Goal: Transaction & Acquisition: Purchase product/service

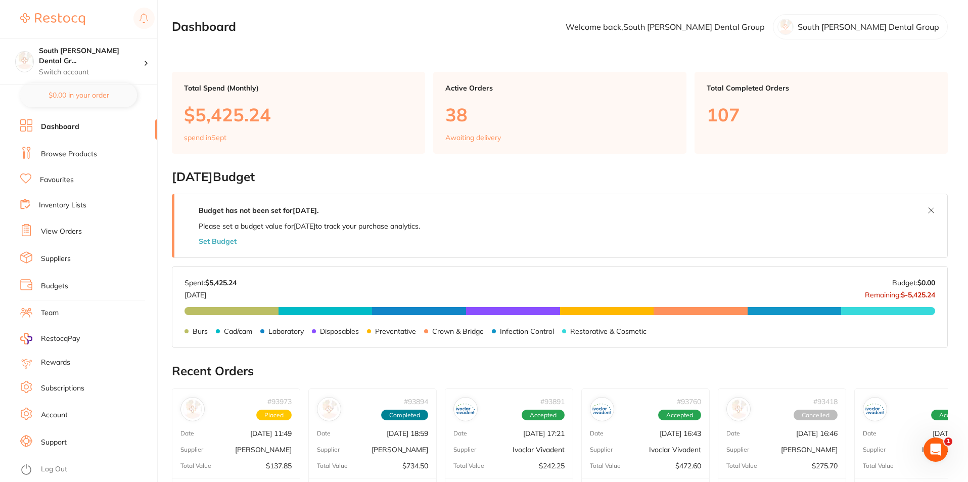
click at [68, 155] on link "Browse Products" at bounding box center [69, 154] width 56 height 10
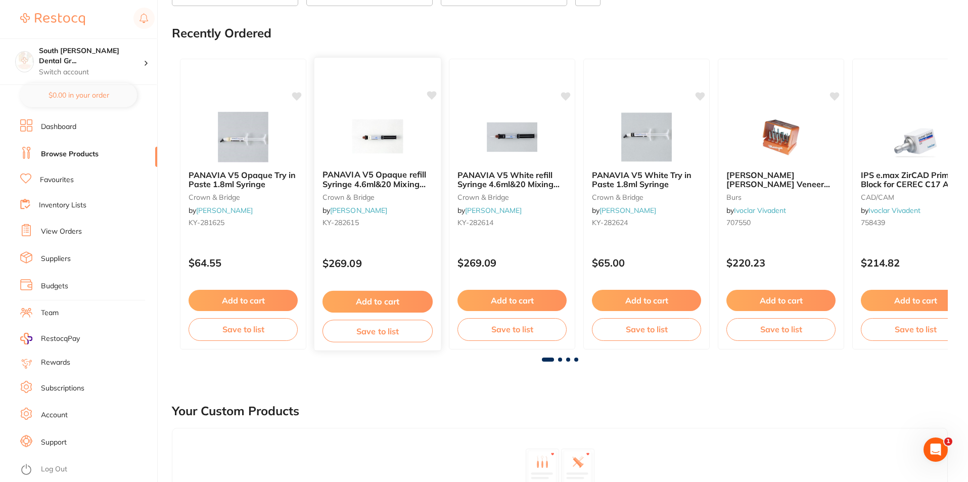
scroll to position [101, 0]
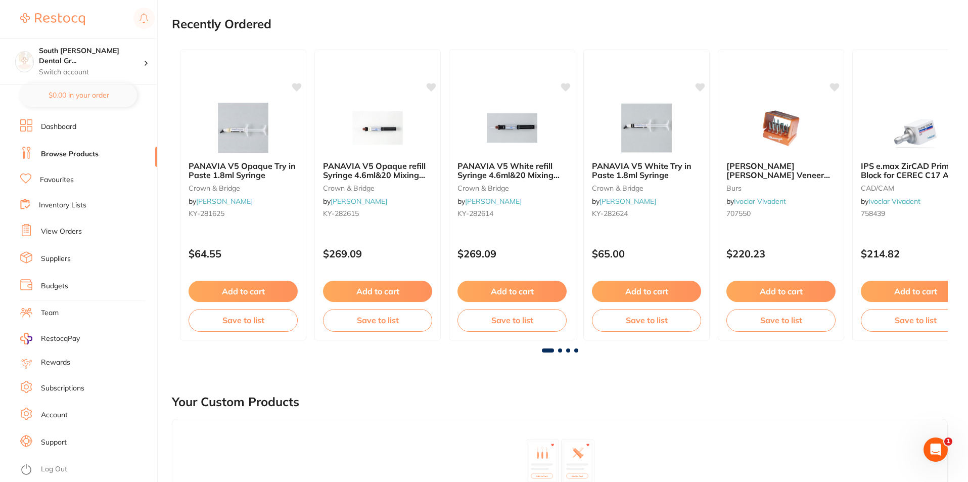
click at [78, 229] on link "View Orders" at bounding box center [61, 231] width 41 height 10
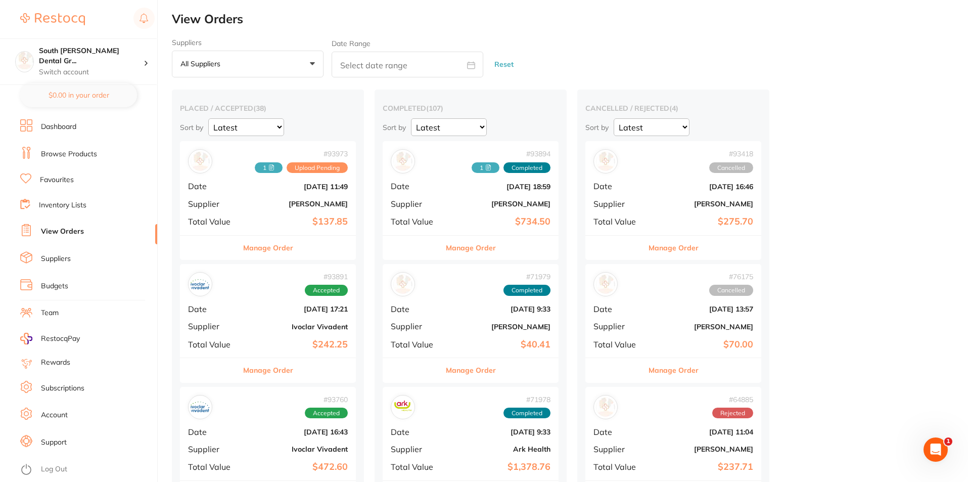
click at [270, 244] on button "Manage Order" at bounding box center [268, 247] width 50 height 24
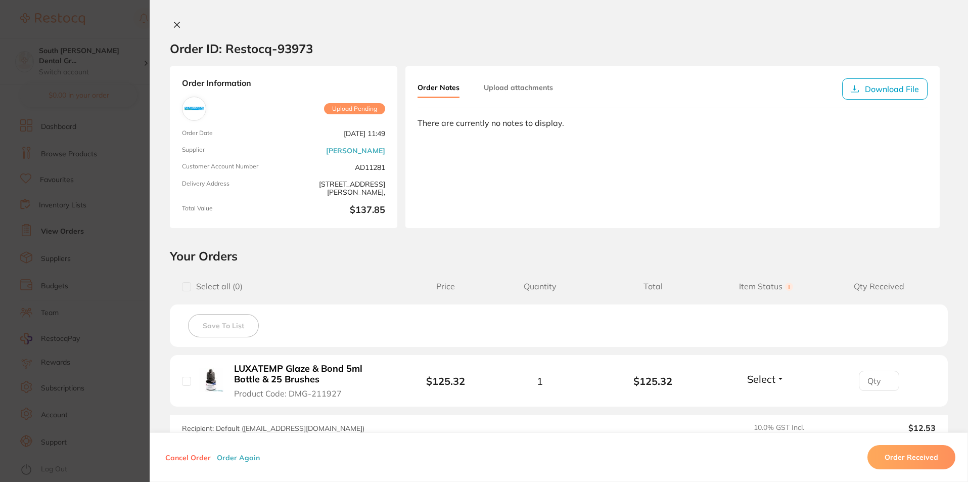
click at [174, 27] on icon at bounding box center [177, 25] width 8 height 8
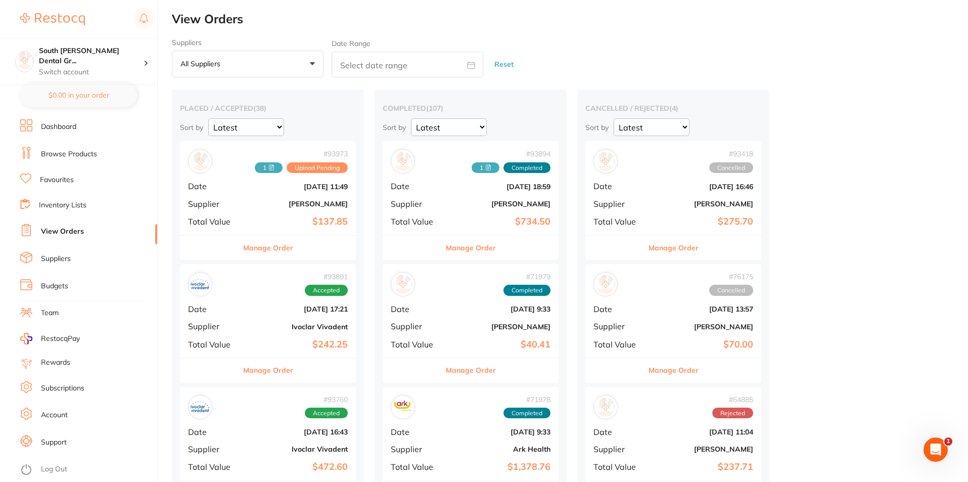
click at [283, 370] on button "Manage Order" at bounding box center [268, 370] width 50 height 24
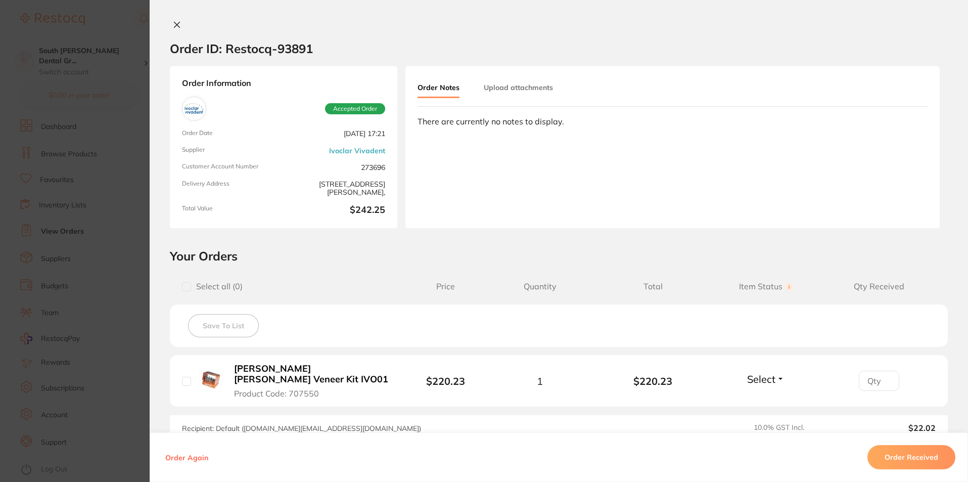
click at [174, 25] on icon at bounding box center [177, 25] width 6 height 6
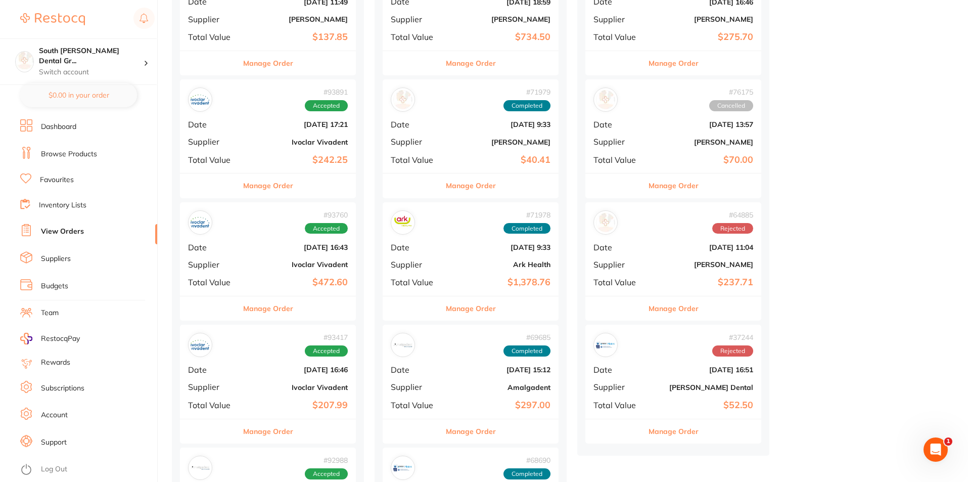
scroll to position [202, 0]
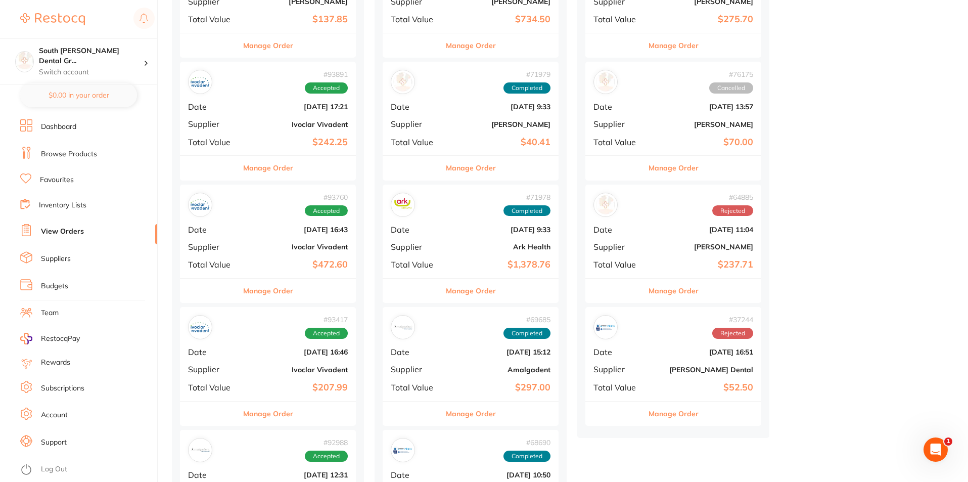
click at [461, 289] on button "Manage Order" at bounding box center [471, 290] width 50 height 24
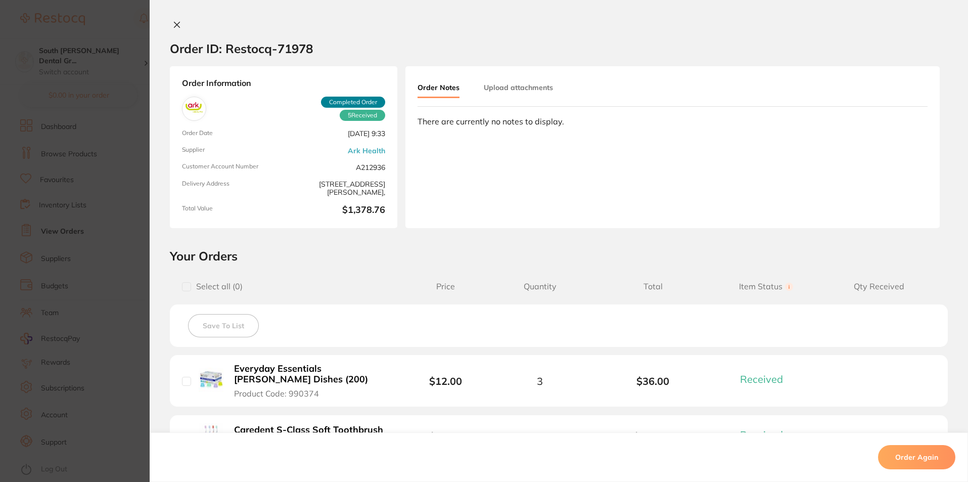
click at [174, 24] on icon at bounding box center [177, 25] width 6 height 6
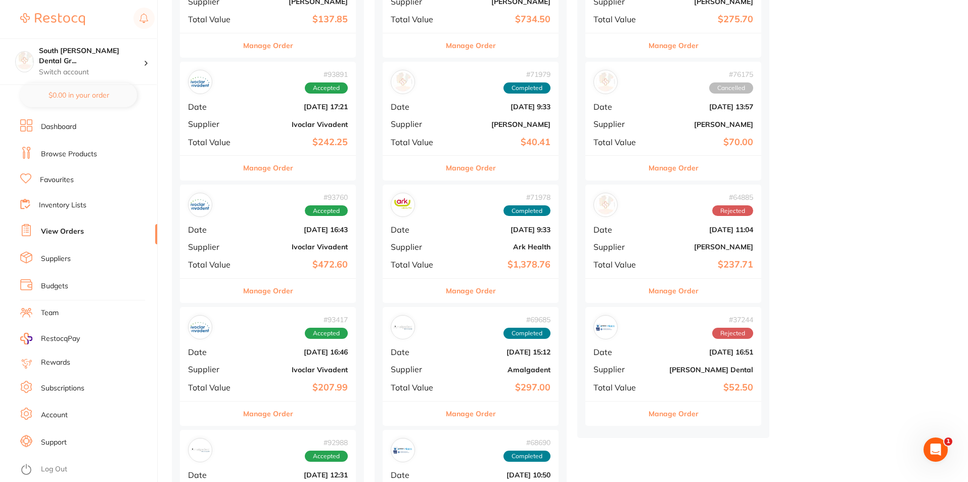
click at [72, 154] on link "Browse Products" at bounding box center [69, 154] width 56 height 10
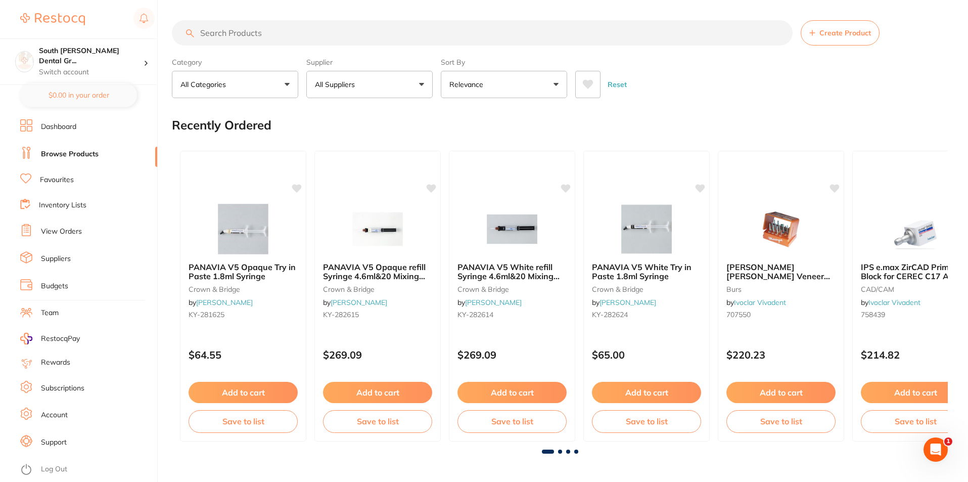
click at [262, 40] on input "search" at bounding box center [482, 32] width 620 height 25
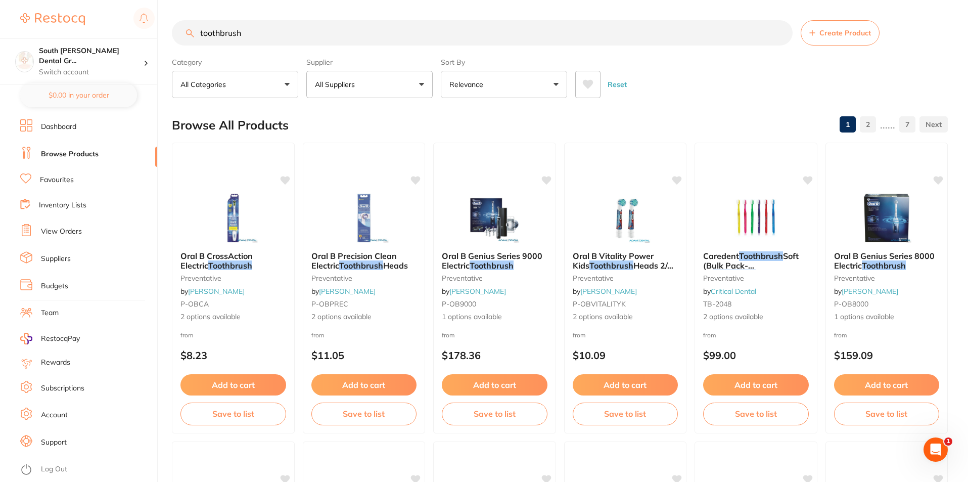
type input "toothbrush"
click at [66, 229] on link "View Orders" at bounding box center [61, 231] width 41 height 10
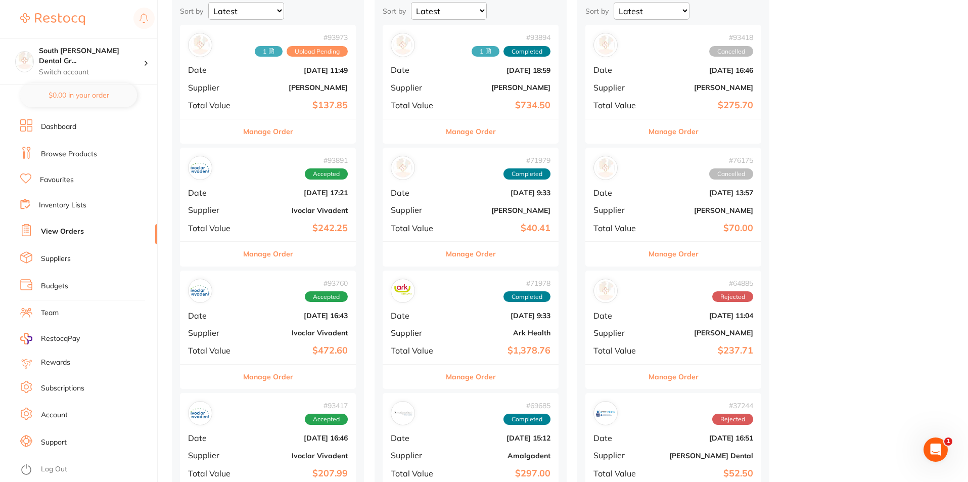
scroll to position [152, 0]
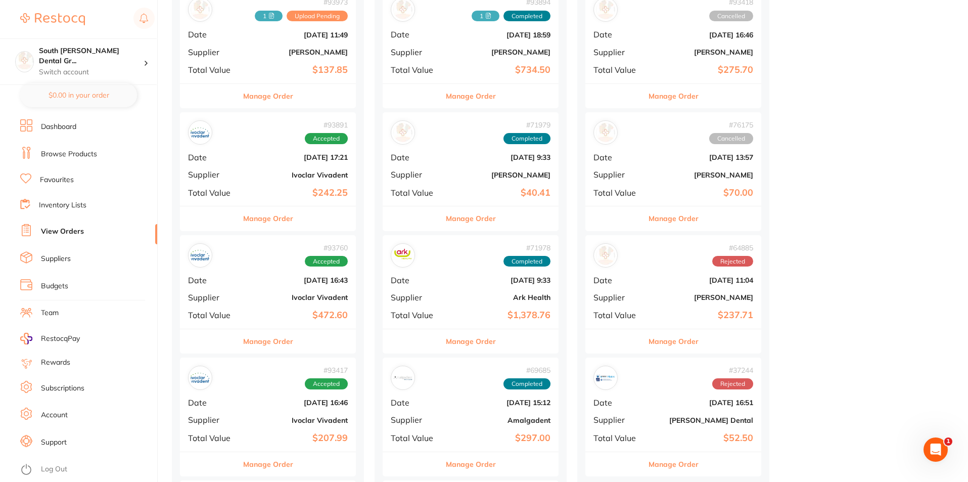
click at [464, 349] on button "Manage Order" at bounding box center [471, 341] width 50 height 24
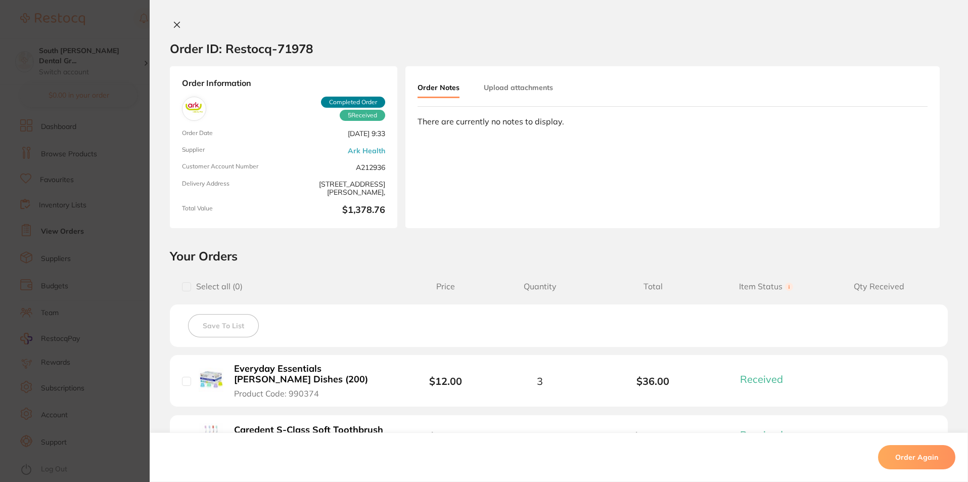
click at [173, 24] on icon at bounding box center [177, 25] width 8 height 8
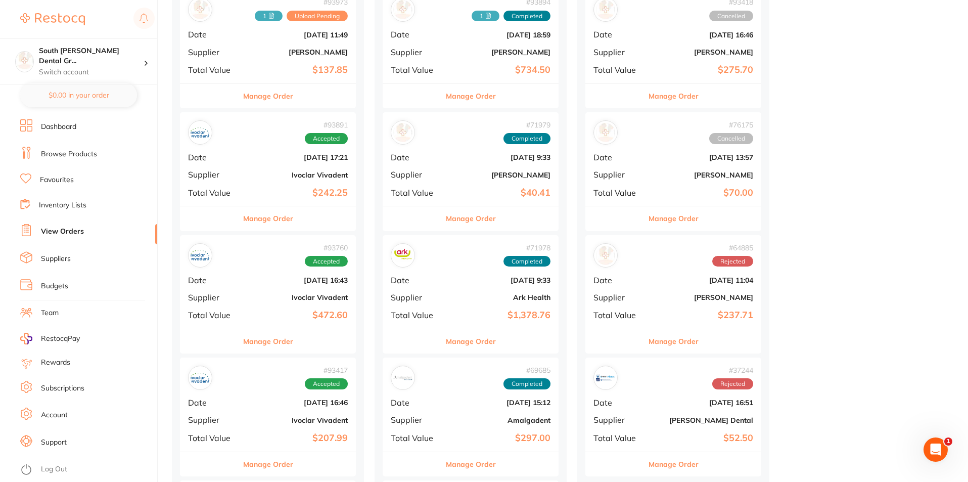
click at [75, 153] on link "Browse Products" at bounding box center [69, 154] width 56 height 10
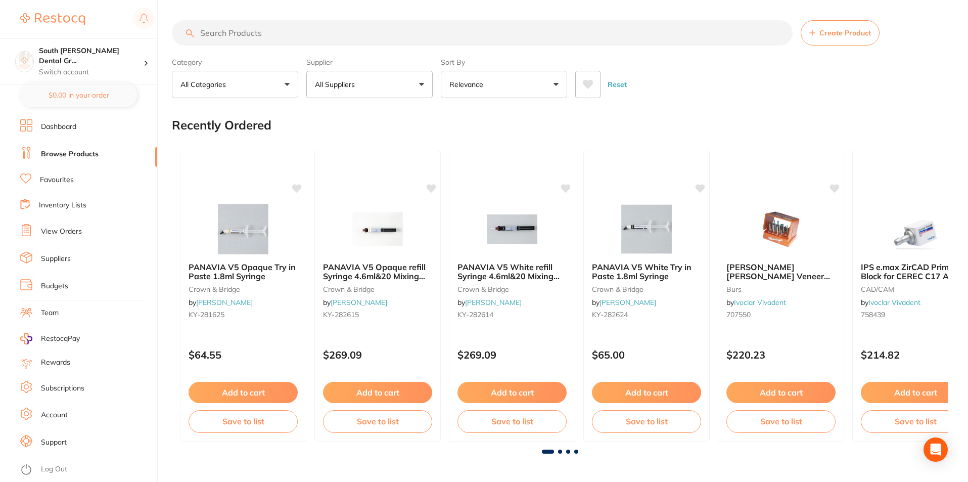
click at [238, 33] on input "search" at bounding box center [482, 32] width 620 height 25
click at [231, 35] on input "search" at bounding box center [482, 32] width 620 height 25
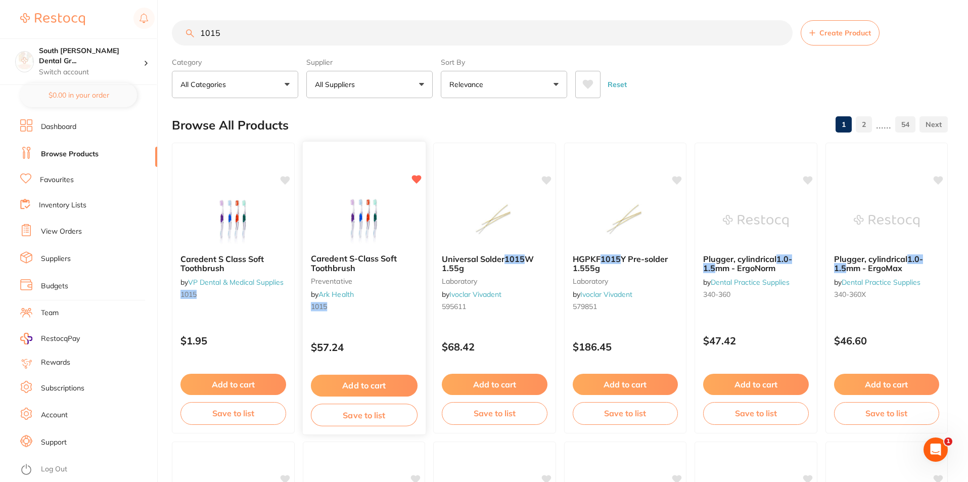
type input "1015"
click at [369, 380] on button "Add to cart" at bounding box center [363, 385] width 107 height 22
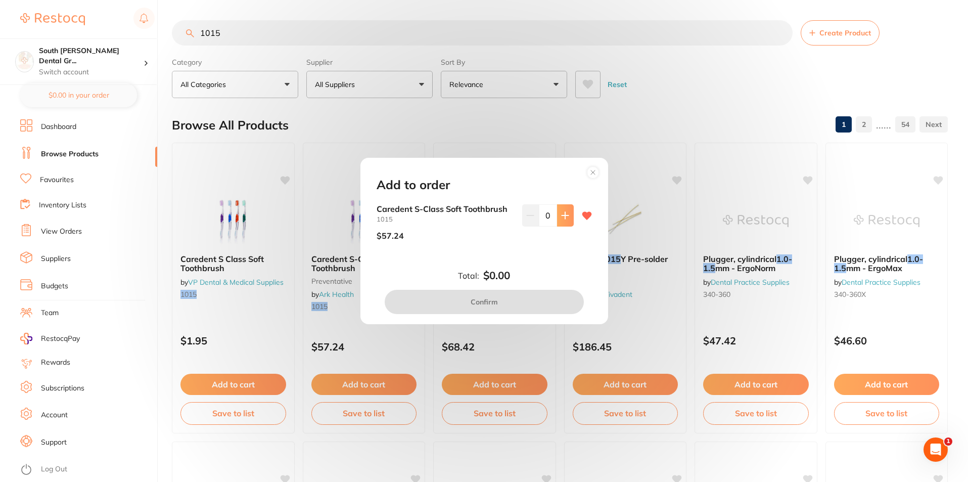
click at [564, 221] on button at bounding box center [565, 215] width 17 height 22
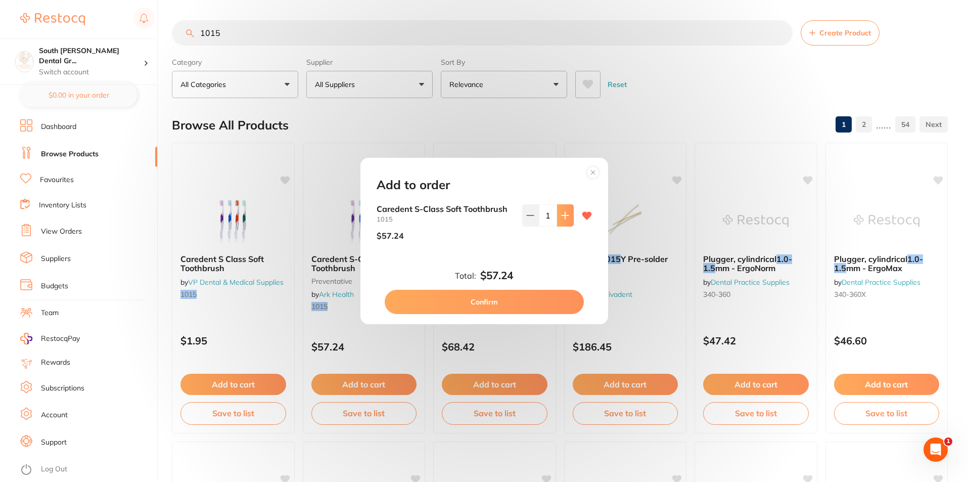
click at [564, 221] on button at bounding box center [565, 215] width 17 height 22
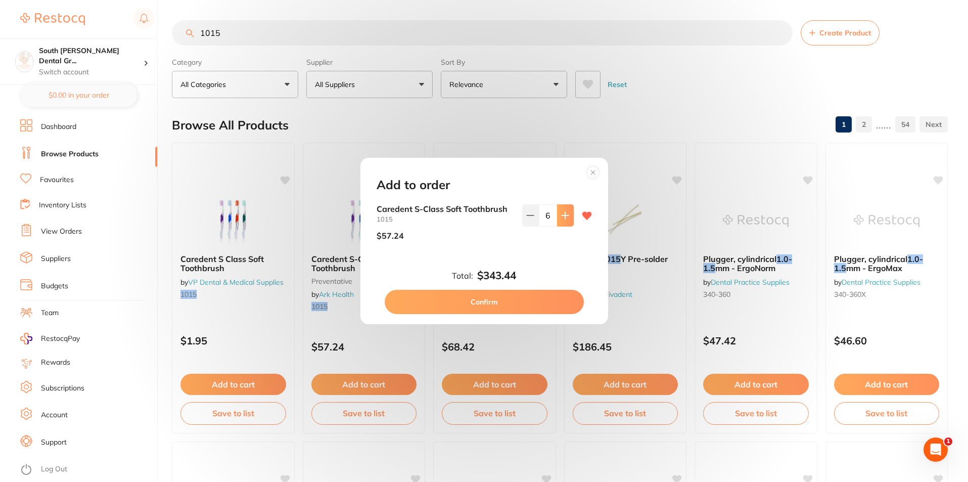
click at [564, 221] on button at bounding box center [565, 215] width 17 height 22
type input "8"
click at [510, 304] on button "Confirm" at bounding box center [484, 302] width 199 height 24
checkbox input "false"
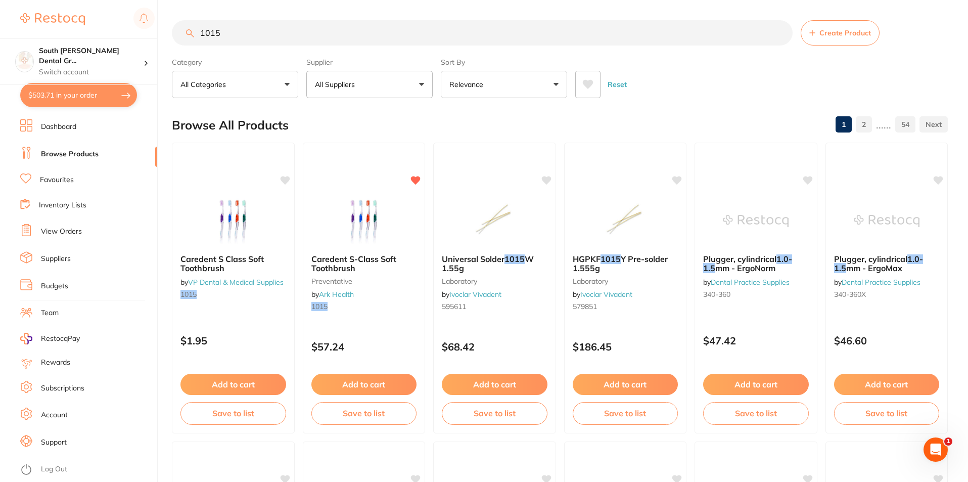
drag, startPoint x: 223, startPoint y: 32, endPoint x: 194, endPoint y: 32, distance: 29.3
click at [194, 32] on input "1015" at bounding box center [482, 32] width 620 height 25
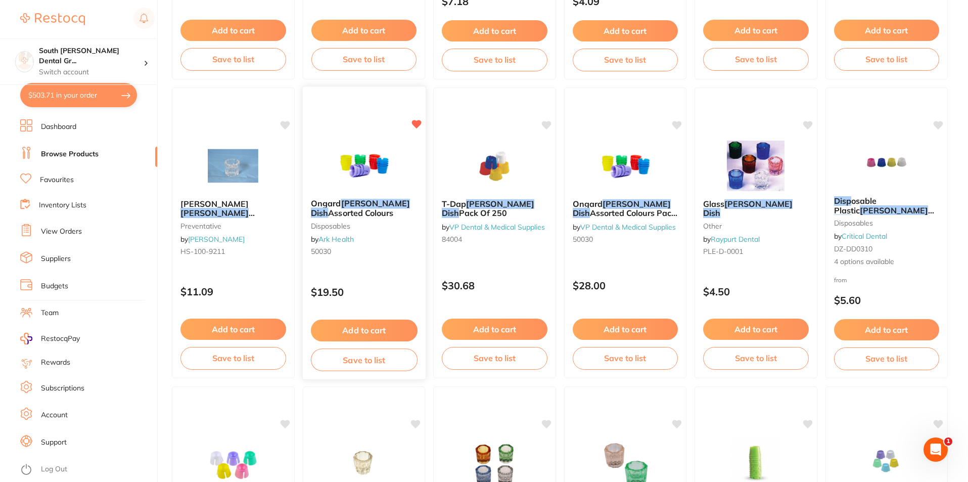
scroll to position [657, 0]
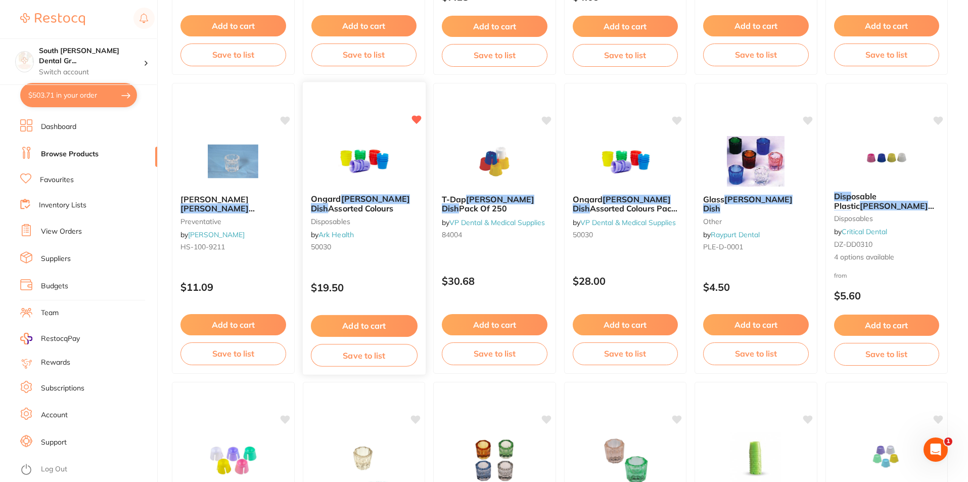
type input "dappens dish"
click at [387, 330] on button "Add to cart" at bounding box center [363, 326] width 107 height 22
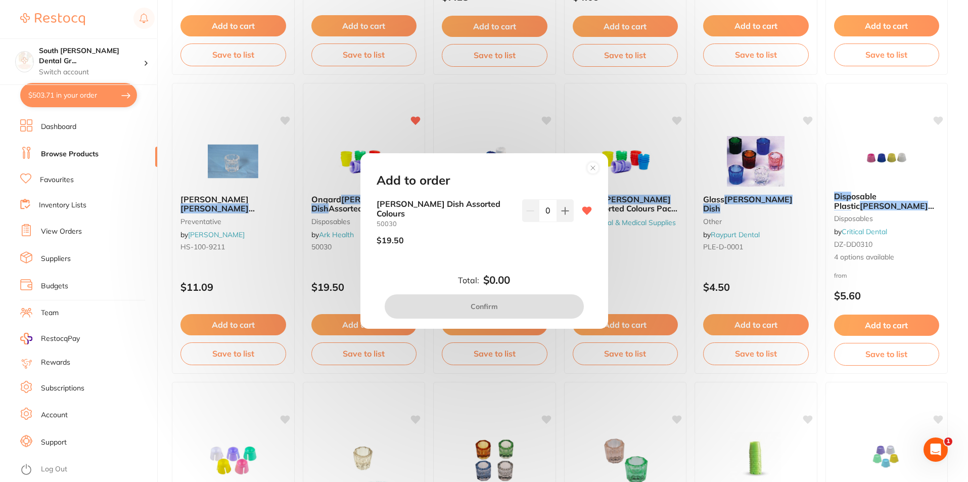
scroll to position [0, 0]
click at [564, 211] on icon at bounding box center [564, 210] width 7 height 7
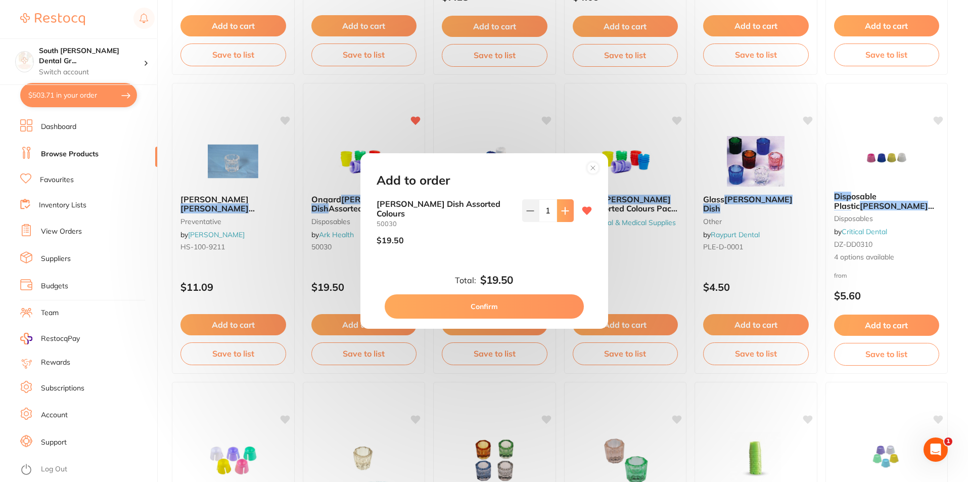
click at [564, 211] on icon at bounding box center [564, 210] width 7 height 7
click at [565, 213] on icon at bounding box center [565, 211] width 8 height 8
type input "4"
click at [535, 306] on button "Confirm" at bounding box center [484, 306] width 199 height 24
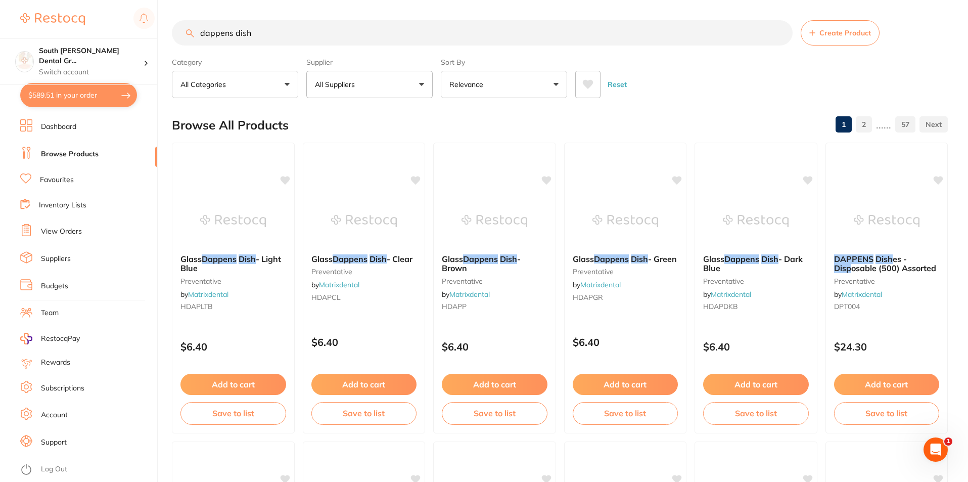
drag, startPoint x: 265, startPoint y: 33, endPoint x: 201, endPoint y: 30, distance: 64.2
click at [201, 30] on input "dappens dish" at bounding box center [482, 32] width 620 height 25
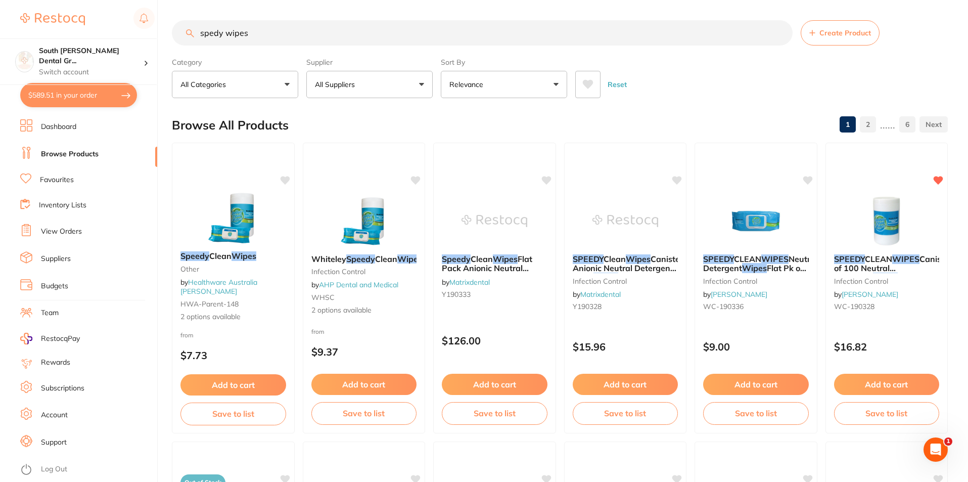
click at [213, 34] on input "spedy wipes" at bounding box center [482, 32] width 620 height 25
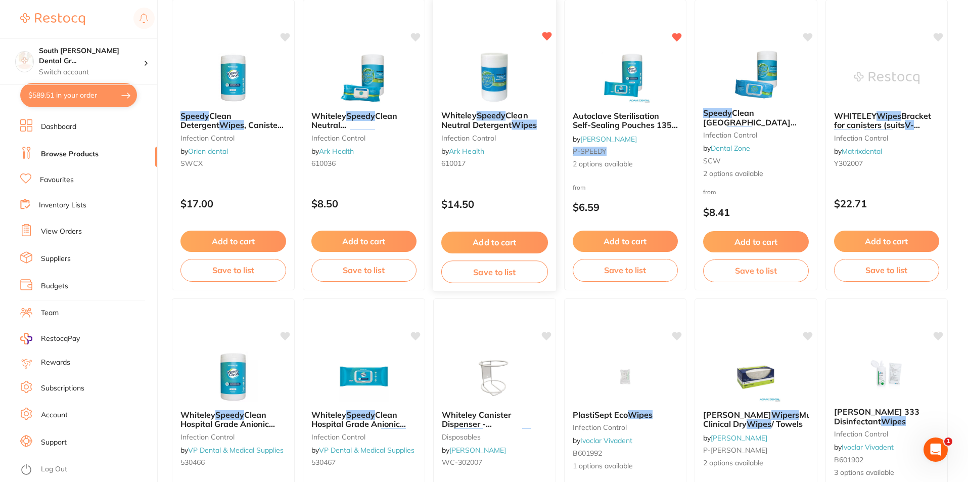
scroll to position [758, 0]
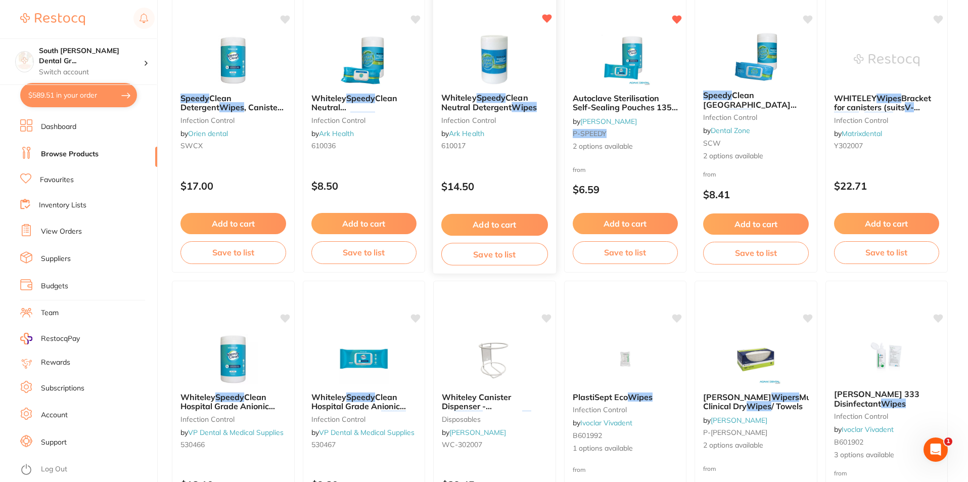
type input "speedy wipes"
click at [533, 222] on button "Add to cart" at bounding box center [494, 225] width 107 height 22
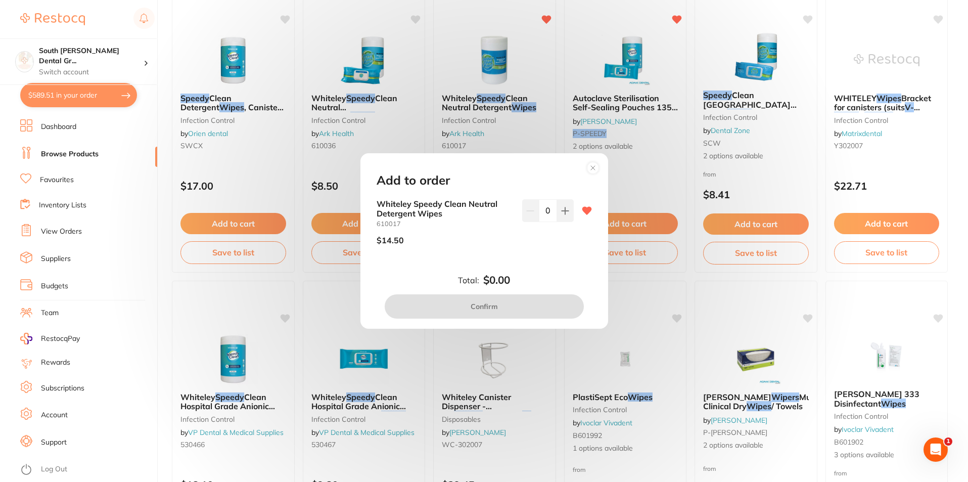
scroll to position [0, 0]
click at [644, 170] on div "Add to order Whiteley Speedy Clean Neutral Detergent Wipes 610017 $14.50 0 Tota…" at bounding box center [484, 241] width 968 height 482
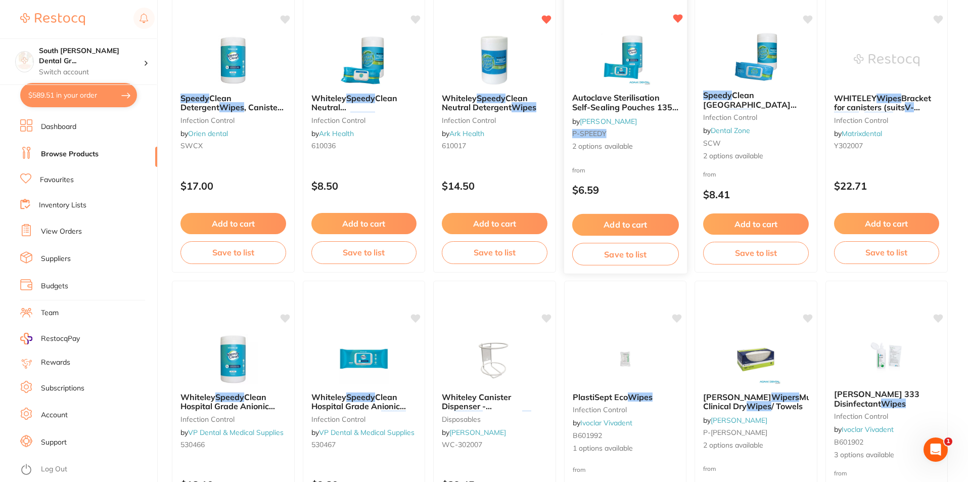
click at [631, 217] on button "Add to cart" at bounding box center [624, 225] width 107 height 22
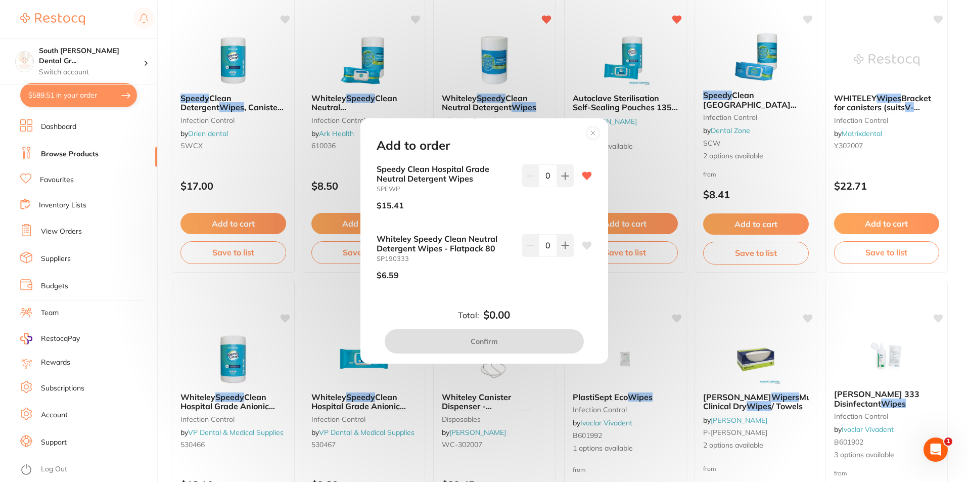
click at [590, 132] on circle at bounding box center [593, 133] width 12 height 12
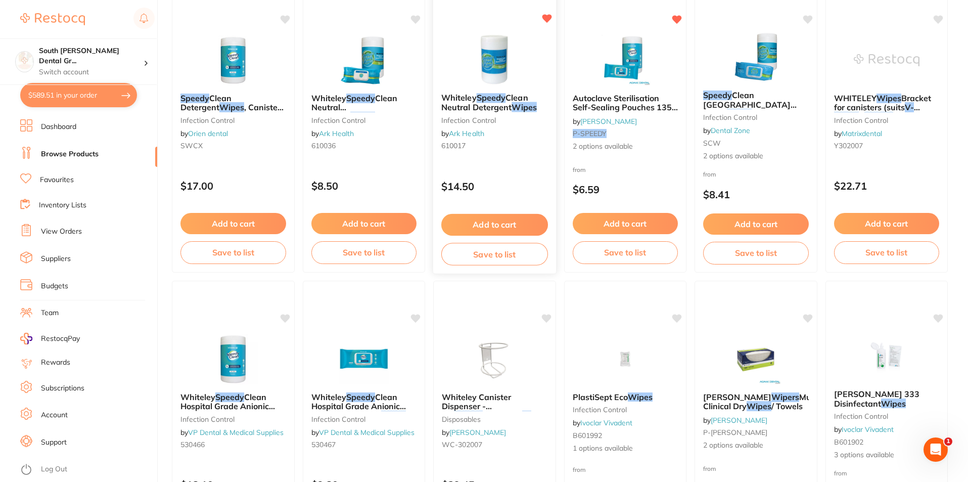
click at [498, 219] on button "Add to cart" at bounding box center [494, 225] width 107 height 22
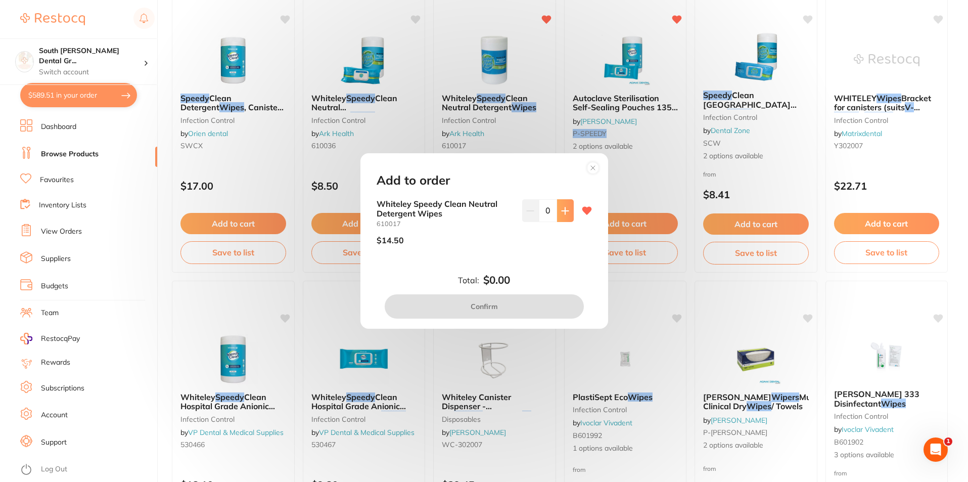
click at [561, 212] on icon at bounding box center [565, 211] width 8 height 8
click at [565, 215] on button at bounding box center [565, 210] width 17 height 22
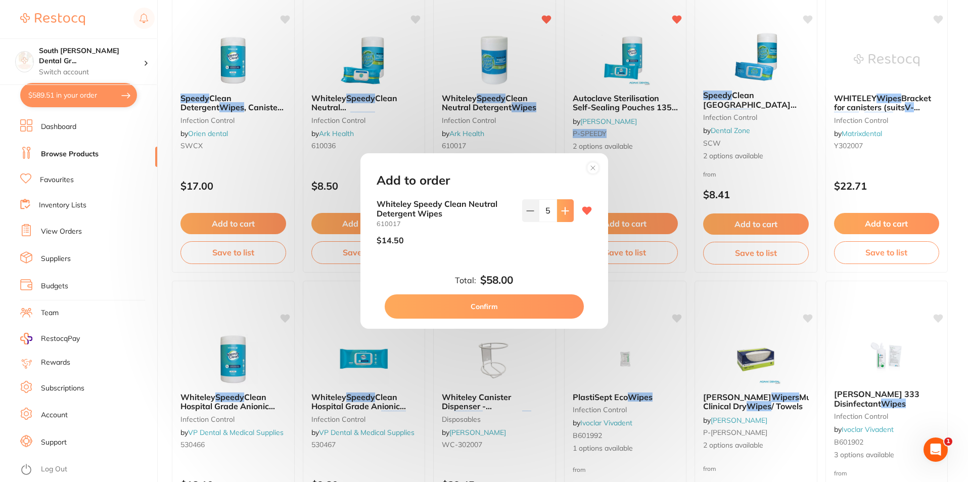
click at [565, 215] on button at bounding box center [565, 210] width 17 height 22
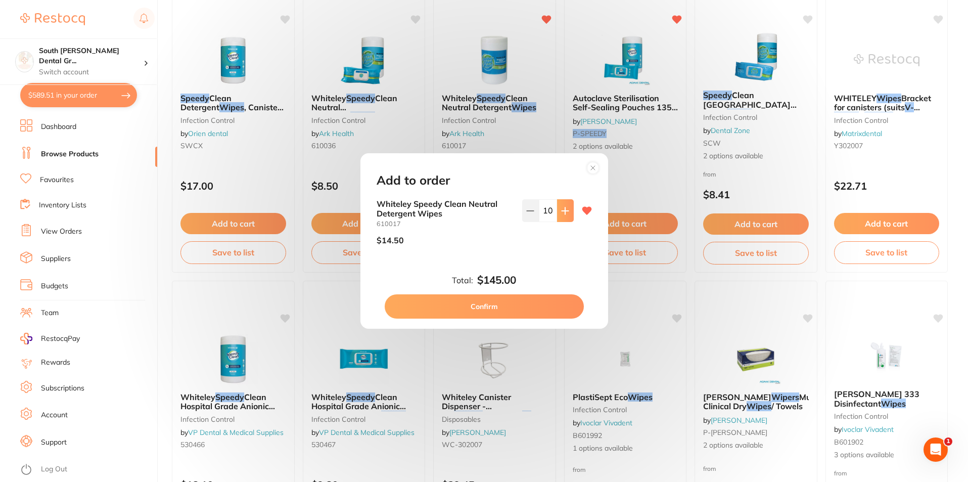
click at [565, 215] on button at bounding box center [565, 210] width 17 height 22
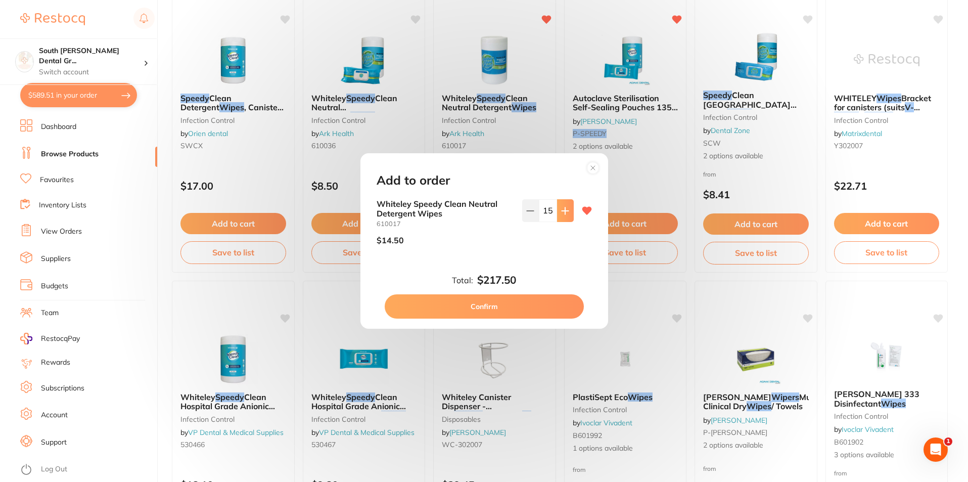
click at [565, 215] on button at bounding box center [565, 210] width 17 height 22
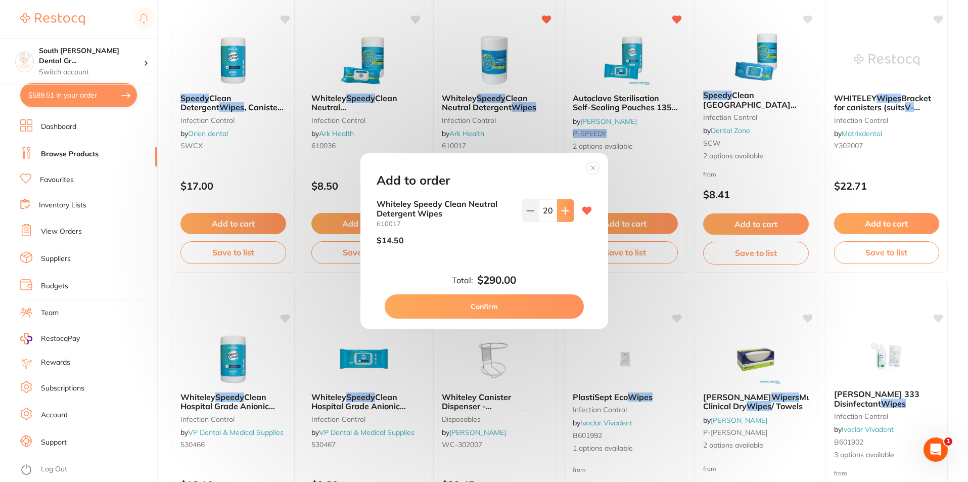
click at [565, 215] on button at bounding box center [565, 210] width 17 height 22
click at [564, 215] on button at bounding box center [565, 210] width 17 height 22
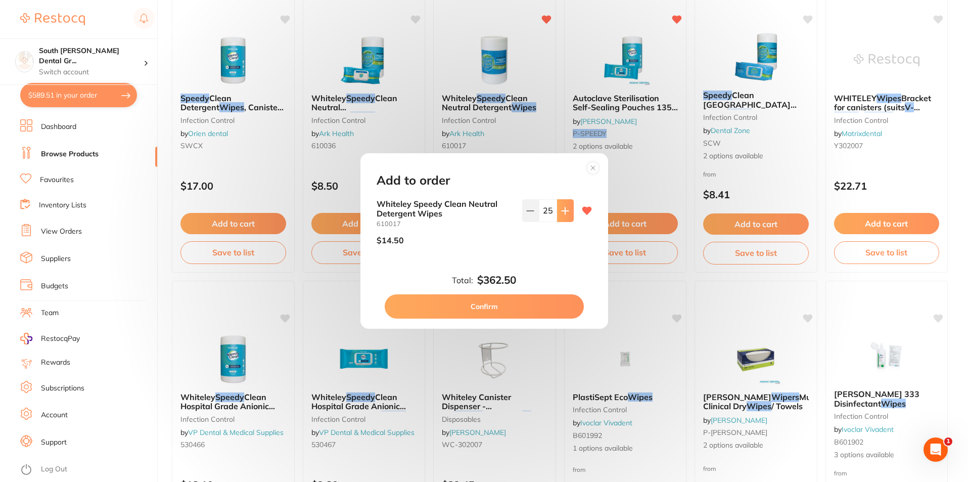
click at [564, 215] on button at bounding box center [565, 210] width 17 height 22
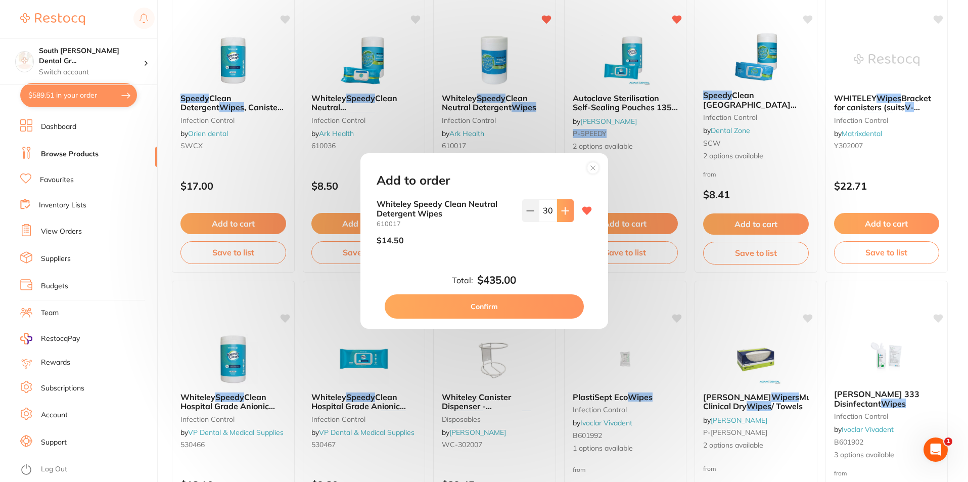
click at [564, 215] on button at bounding box center [565, 210] width 17 height 22
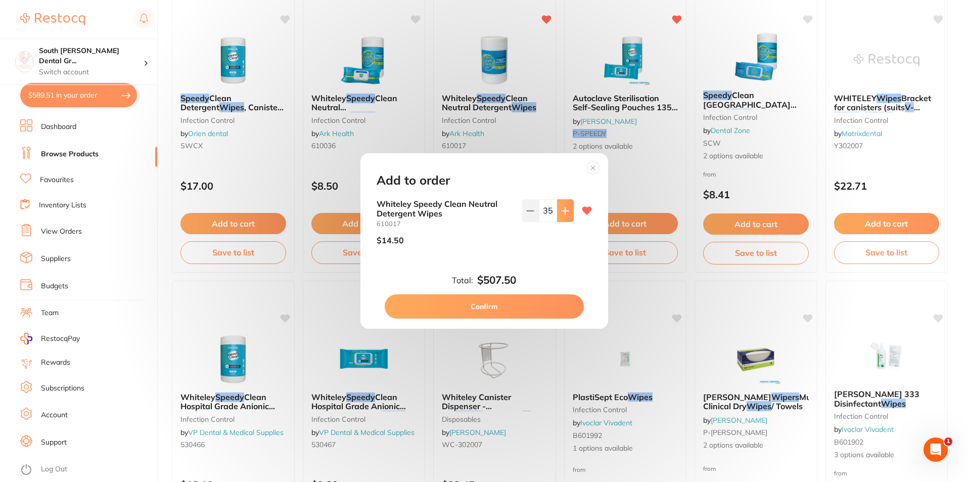
click at [564, 215] on button at bounding box center [565, 210] width 17 height 22
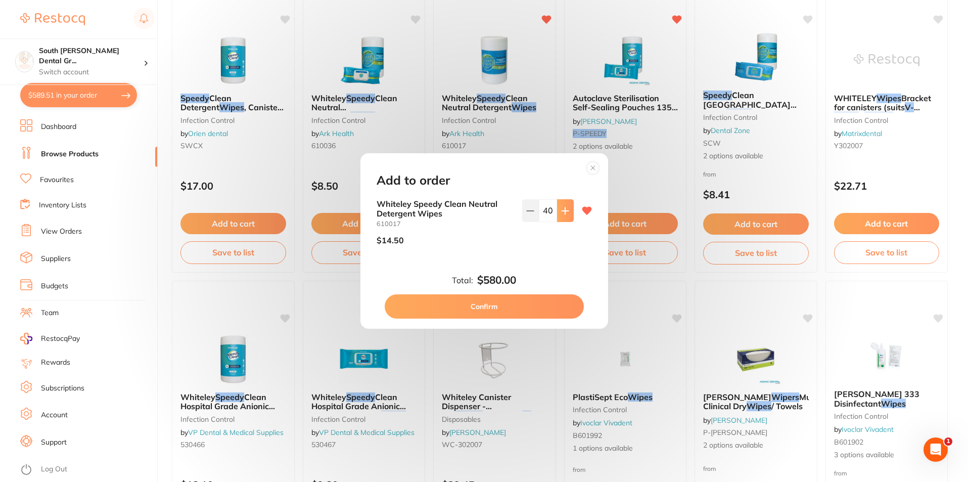
click at [564, 215] on button at bounding box center [565, 210] width 17 height 22
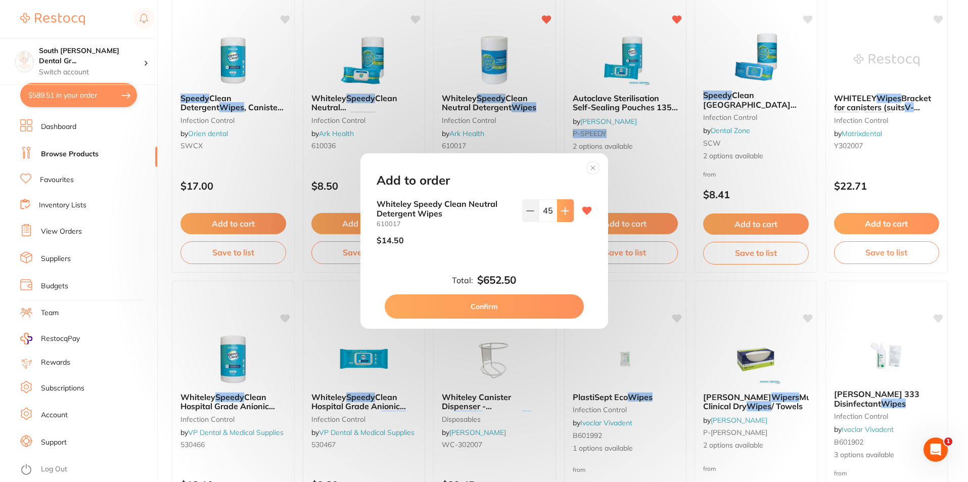
click at [564, 215] on button at bounding box center [565, 210] width 17 height 22
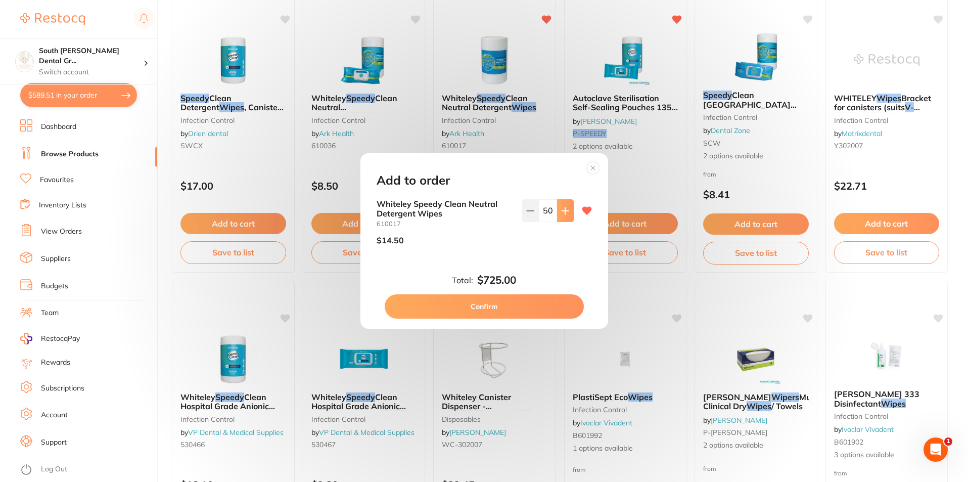
click at [564, 215] on button at bounding box center [565, 210] width 17 height 22
type input "52"
click at [548, 300] on button "Confirm" at bounding box center [484, 306] width 199 height 24
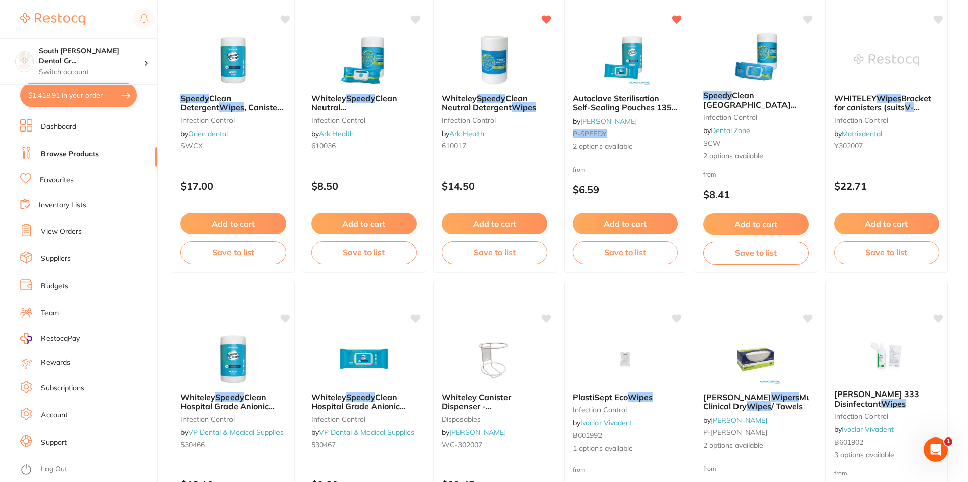
click at [71, 228] on link "View Orders" at bounding box center [61, 231] width 41 height 10
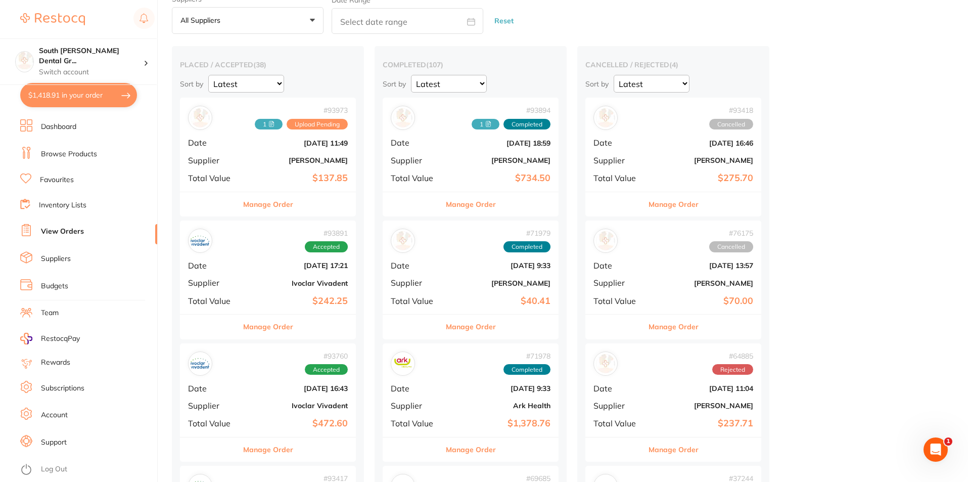
scroll to position [152, 0]
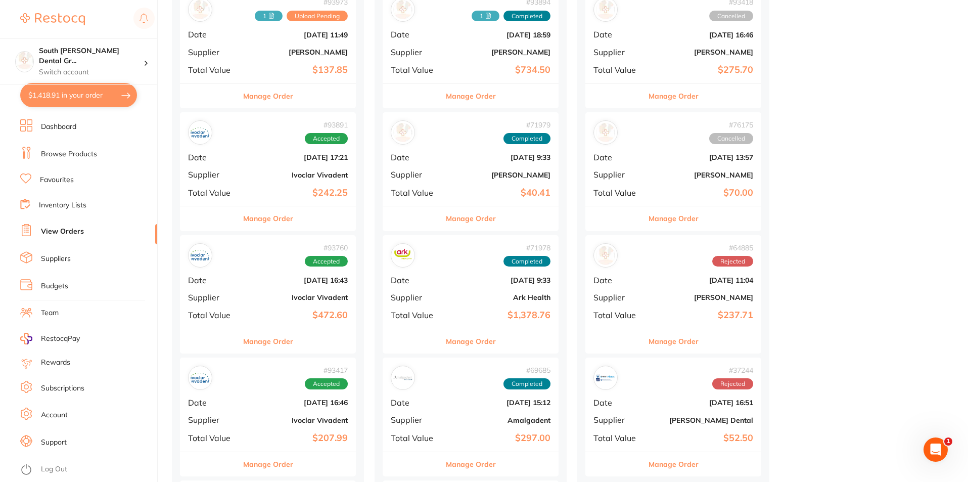
click at [506, 343] on div "Manage Order" at bounding box center [470, 340] width 176 height 25
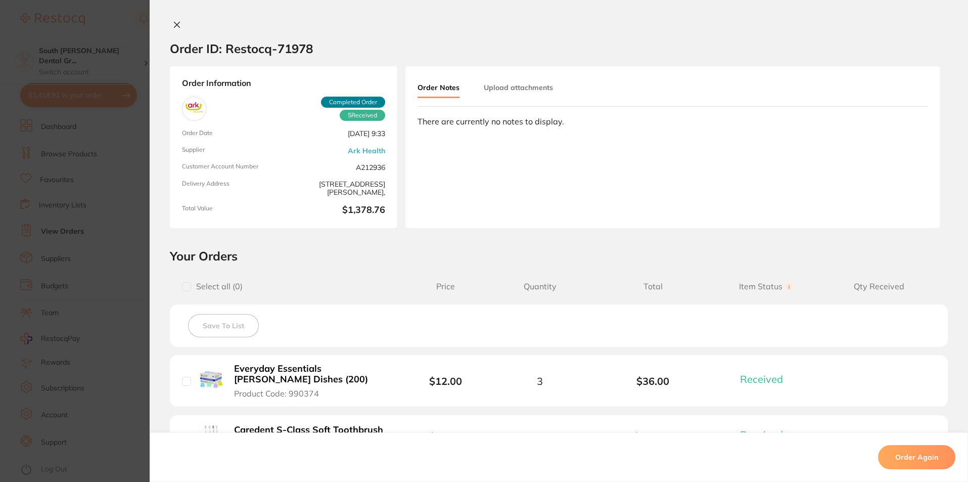
click at [173, 22] on icon at bounding box center [177, 25] width 8 height 8
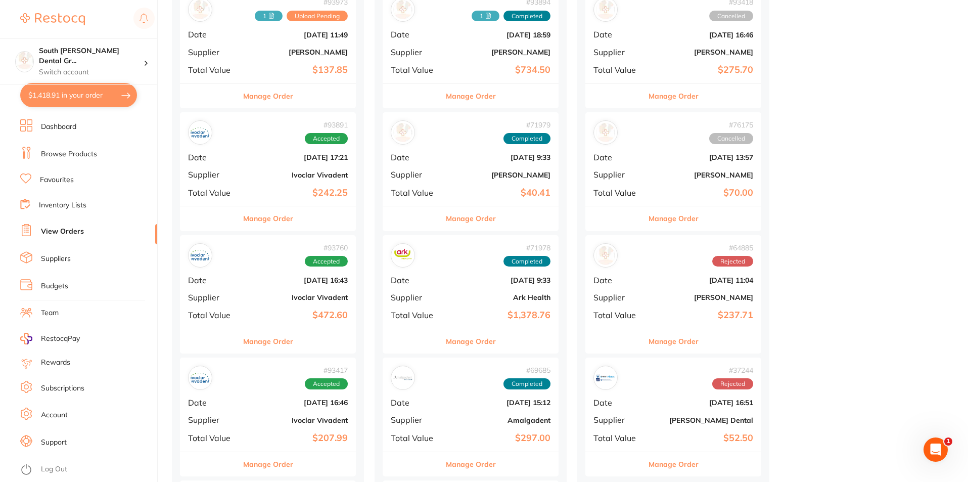
click at [62, 95] on button "$1,418.91 in your order" at bounding box center [78, 95] width 117 height 24
checkbox input "true"
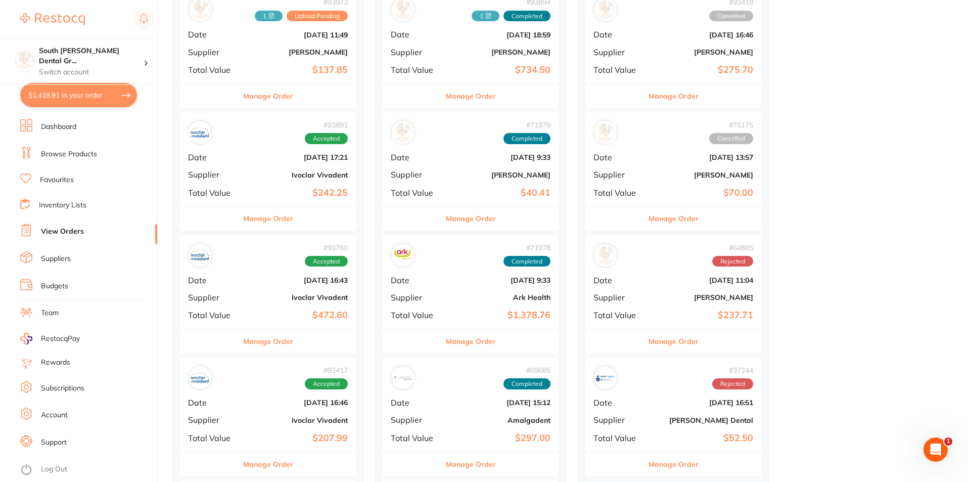
checkbox input "true"
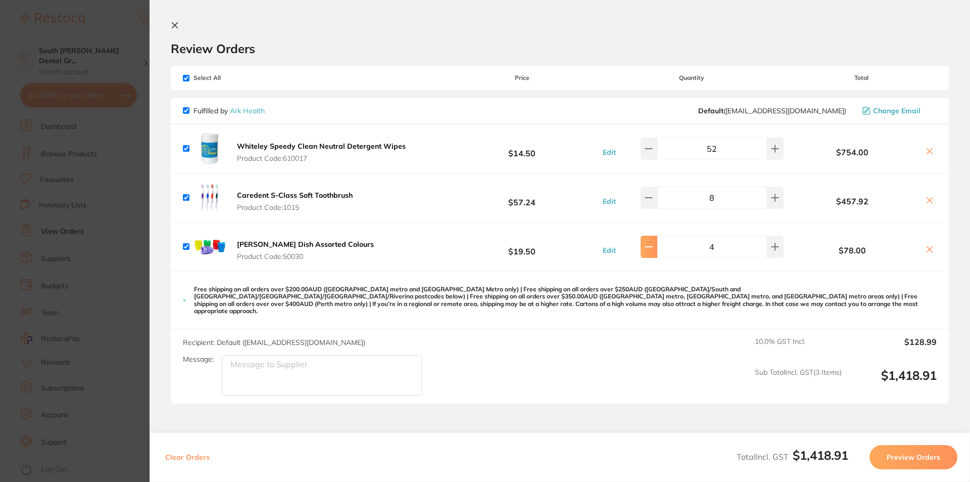
click at [657, 246] on button at bounding box center [649, 246] width 17 height 22
type input "3"
click at [177, 23] on icon at bounding box center [175, 26] width 6 height 6
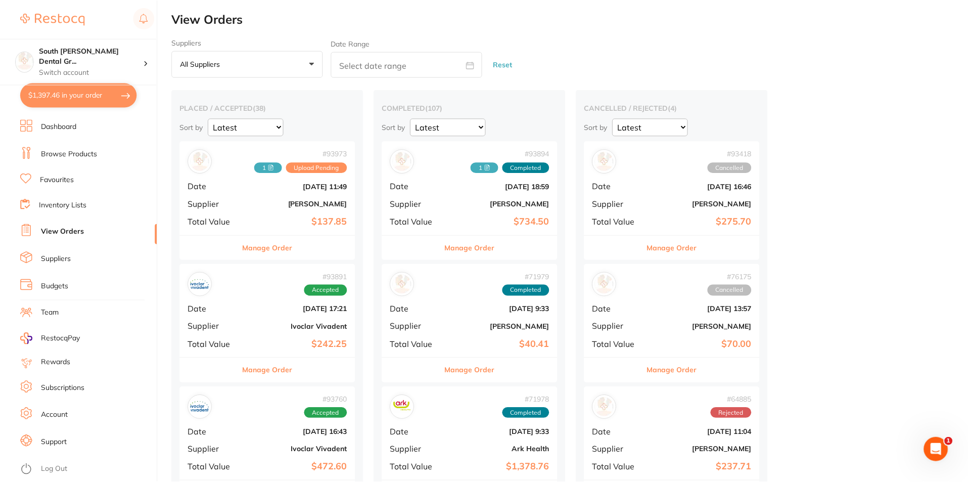
scroll to position [152, 0]
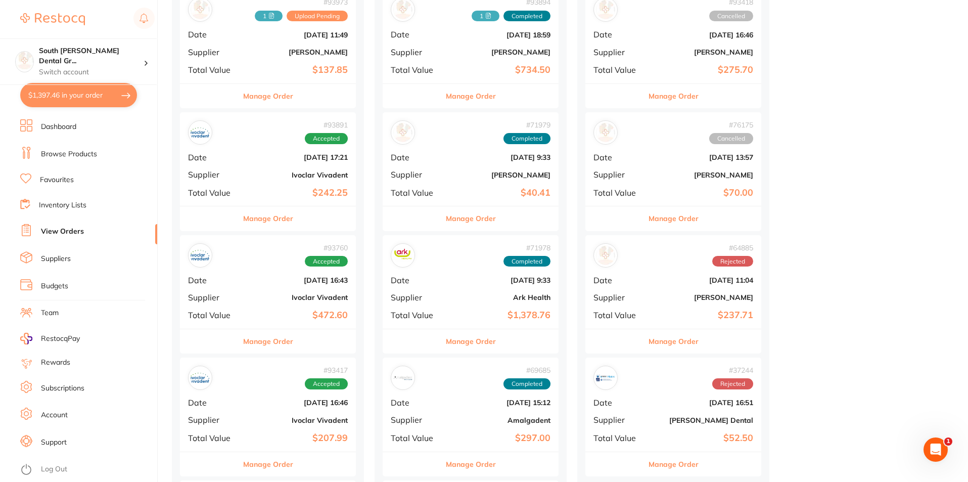
click at [80, 91] on button "$1,397.46 in your order" at bounding box center [78, 95] width 117 height 24
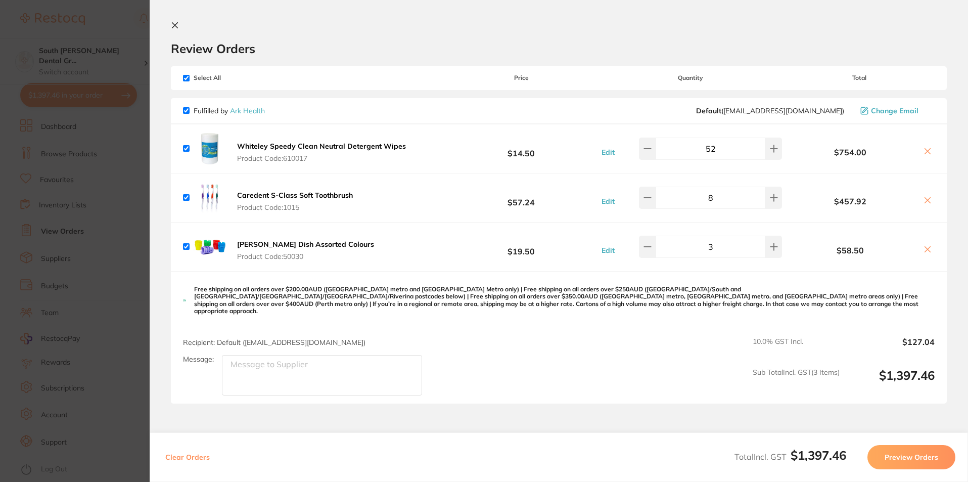
scroll to position [0, 0]
click at [174, 26] on icon at bounding box center [175, 26] width 6 height 6
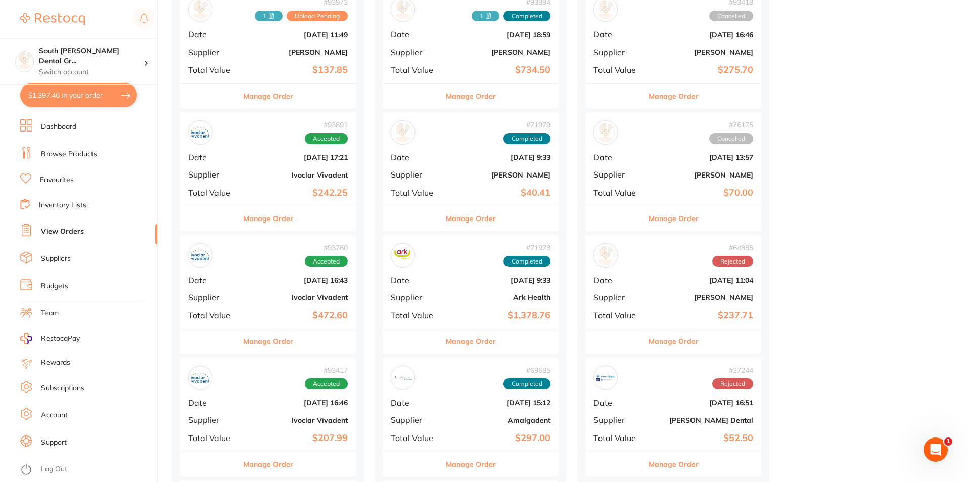
click at [79, 153] on link "Browse Products" at bounding box center [69, 154] width 56 height 10
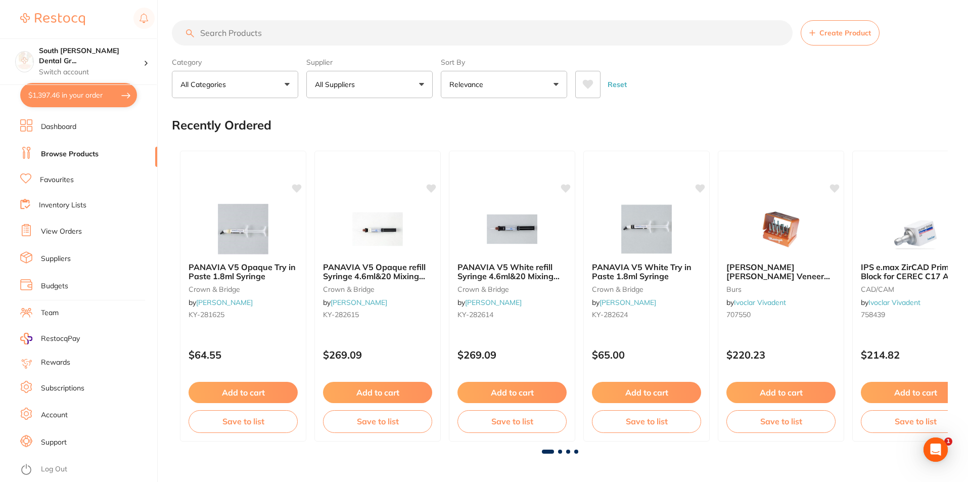
click at [303, 39] on input "search" at bounding box center [482, 32] width 620 height 25
click at [307, 39] on input "search" at bounding box center [482, 32] width 620 height 25
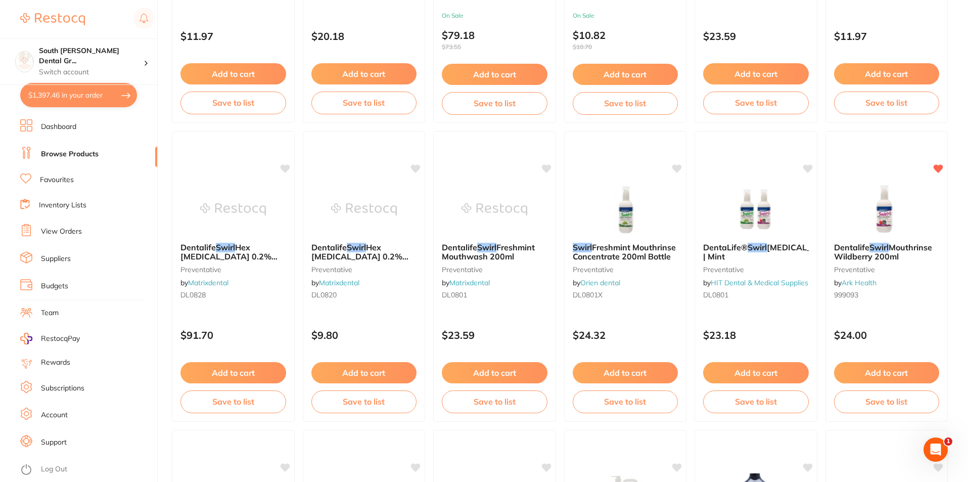
scroll to position [909, 0]
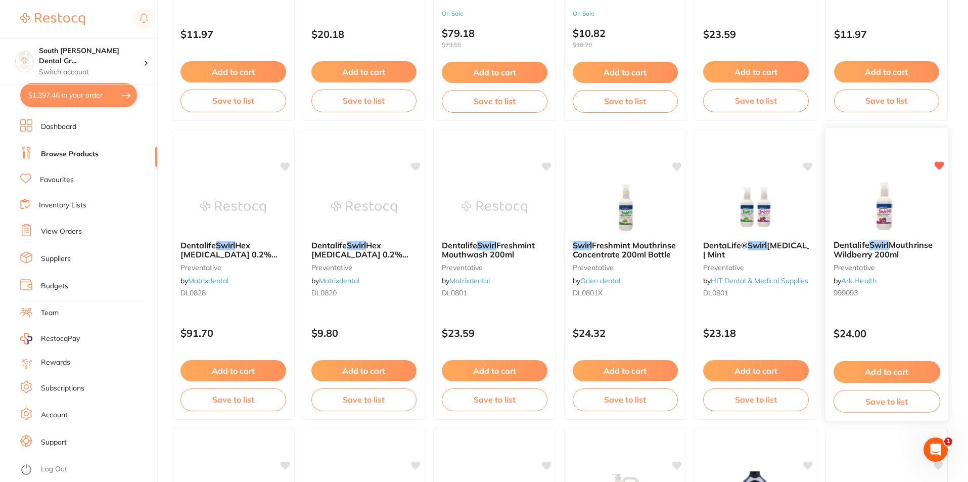
type input "swirl"
click at [886, 368] on button "Add to cart" at bounding box center [886, 372] width 107 height 22
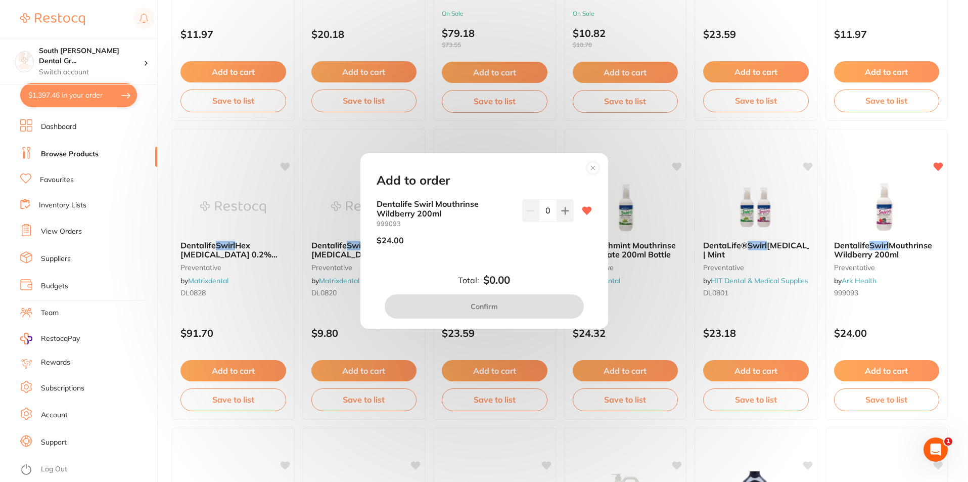
scroll to position [0, 0]
click at [563, 214] on icon at bounding box center [564, 210] width 7 height 7
type input "1"
click at [515, 307] on button "Confirm" at bounding box center [484, 306] width 199 height 24
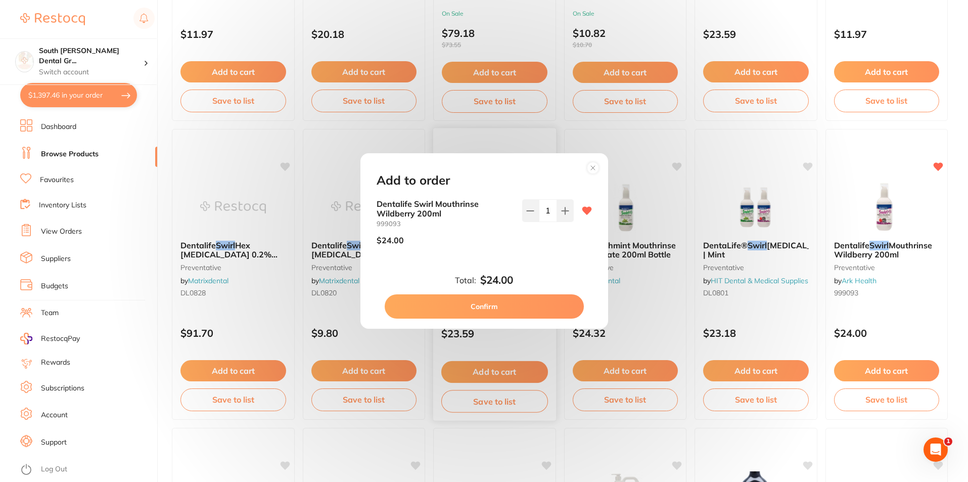
checkbox input "false"
